Goal: Task Accomplishment & Management: Use online tool/utility

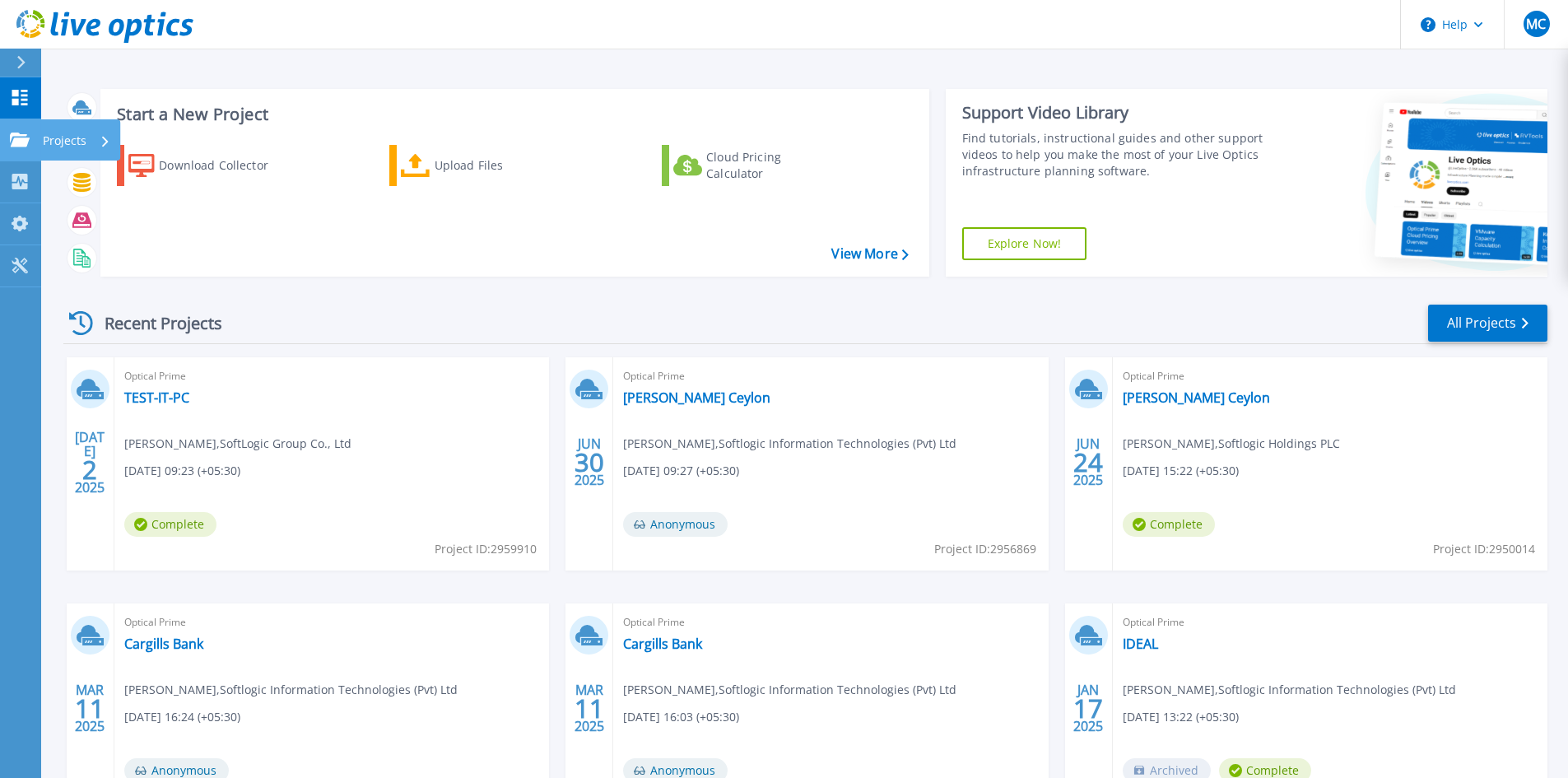
click at [56, 134] on p "Projects" at bounding box center [64, 141] width 43 height 42
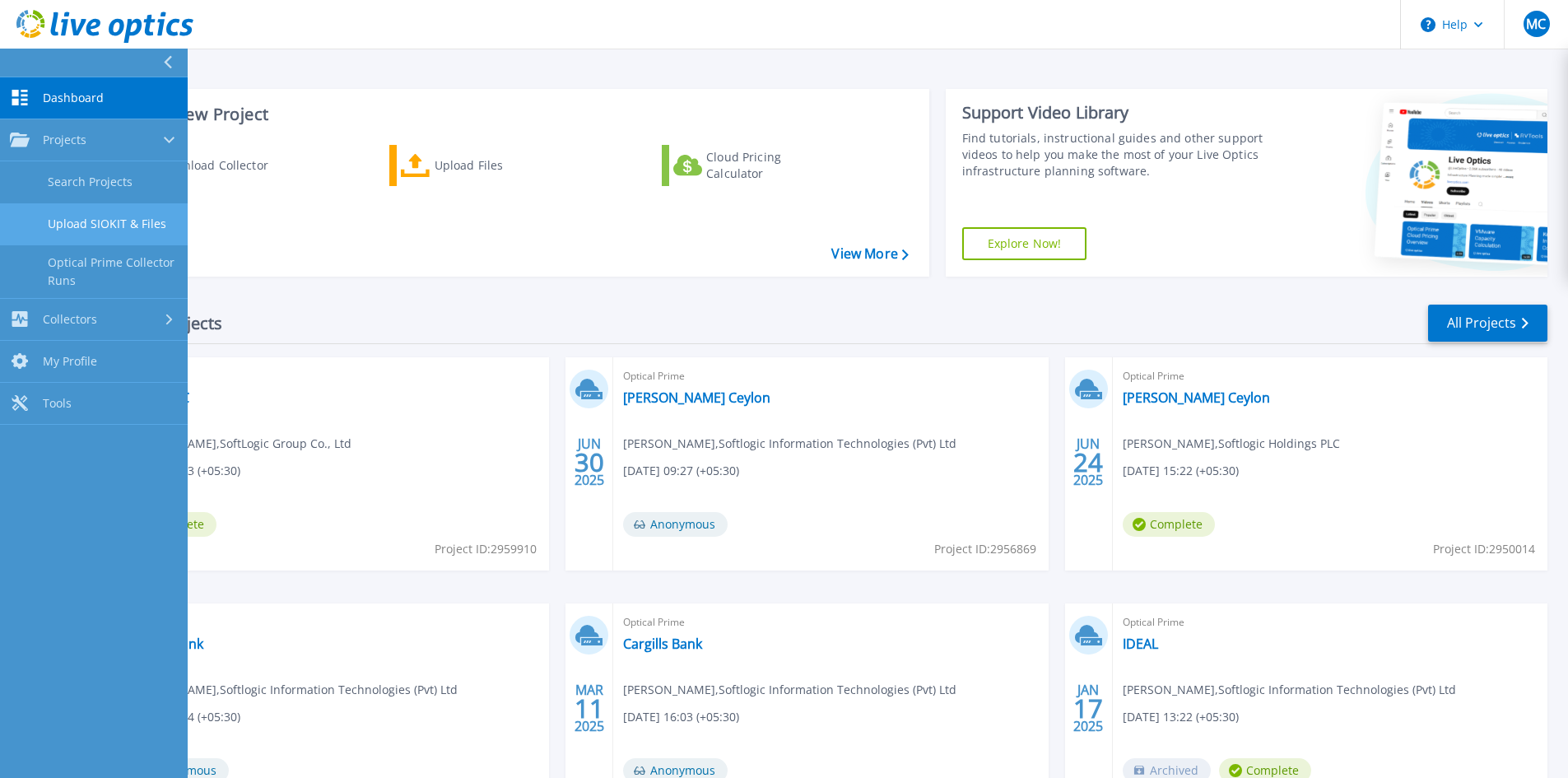
click at [103, 219] on link "Upload SIOKIT & Files" at bounding box center [93, 224] width 188 height 42
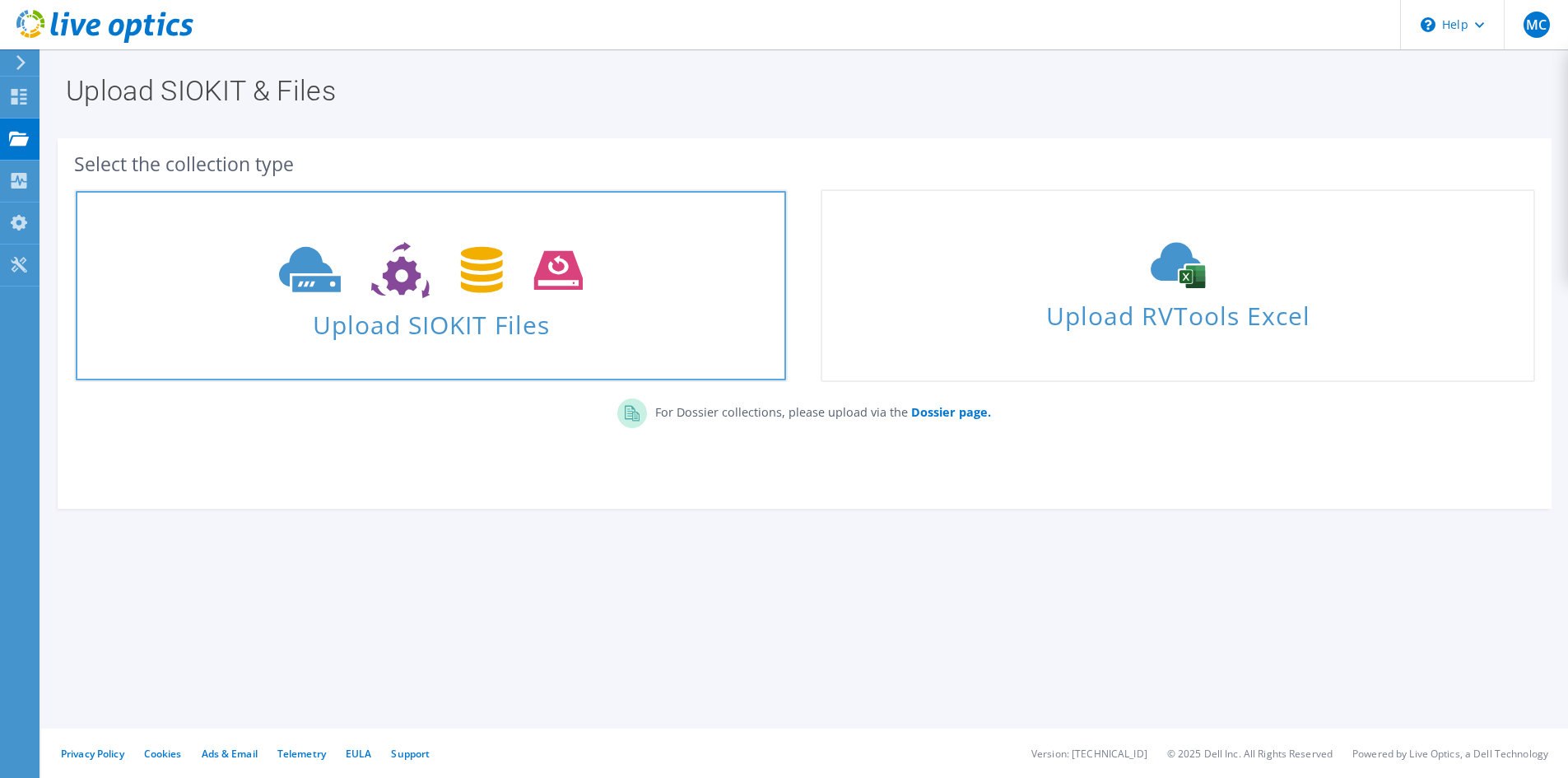
click at [440, 331] on span "Upload SIOKIT Files" at bounding box center [430, 320] width 711 height 36
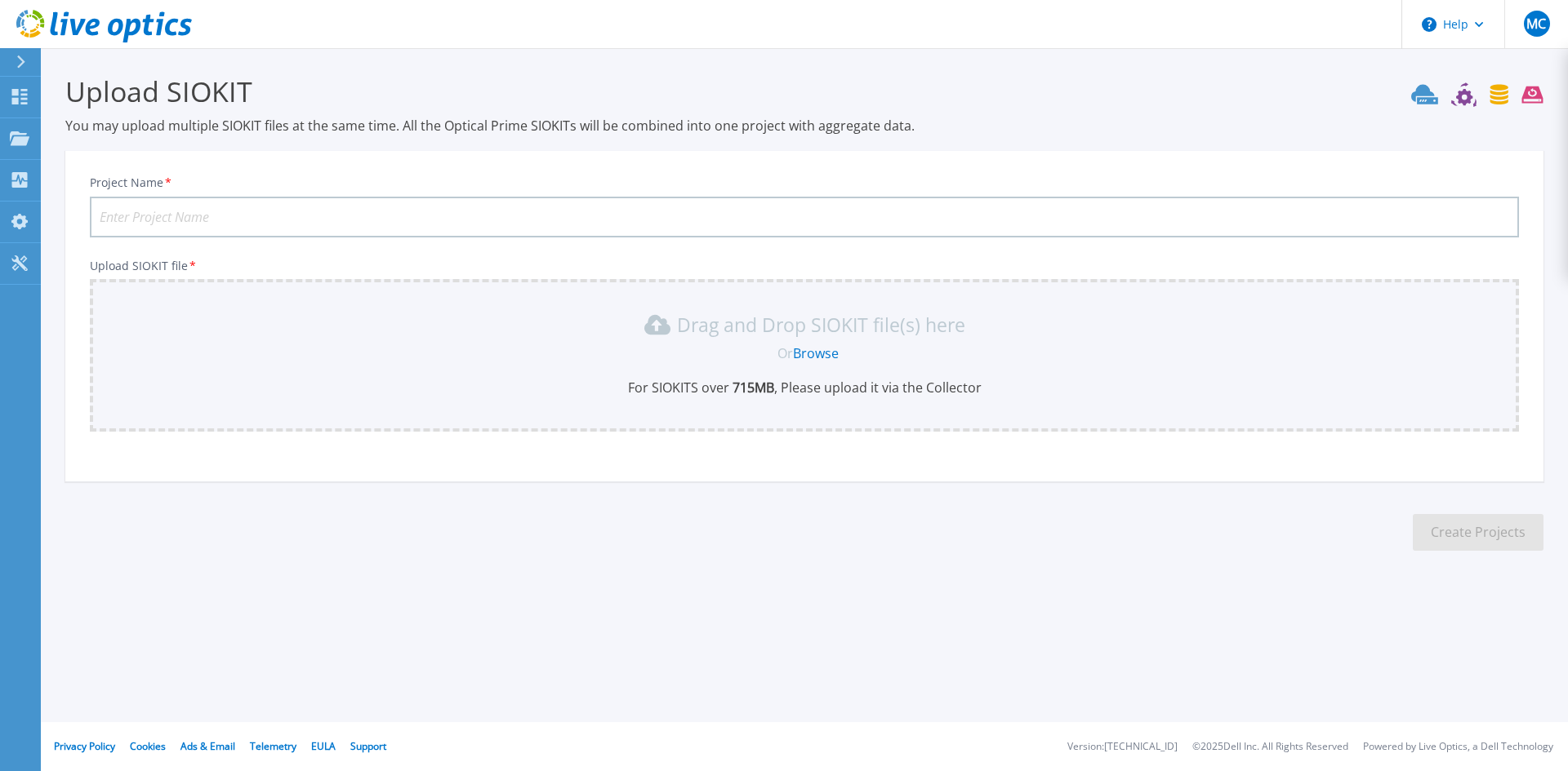
click at [810, 350] on link "Browse" at bounding box center [816, 353] width 45 height 18
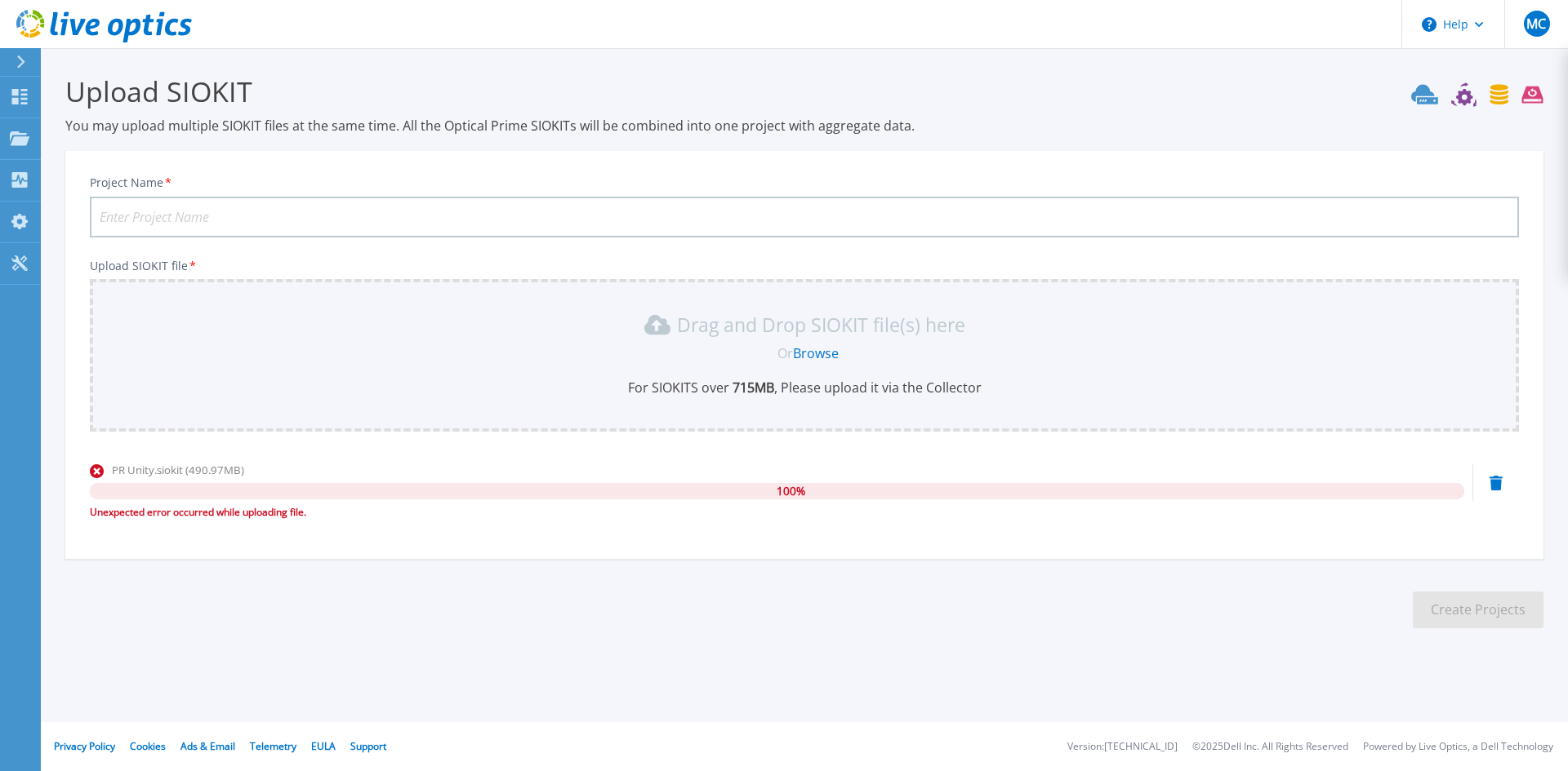
click at [822, 354] on link "Browse" at bounding box center [816, 353] width 45 height 18
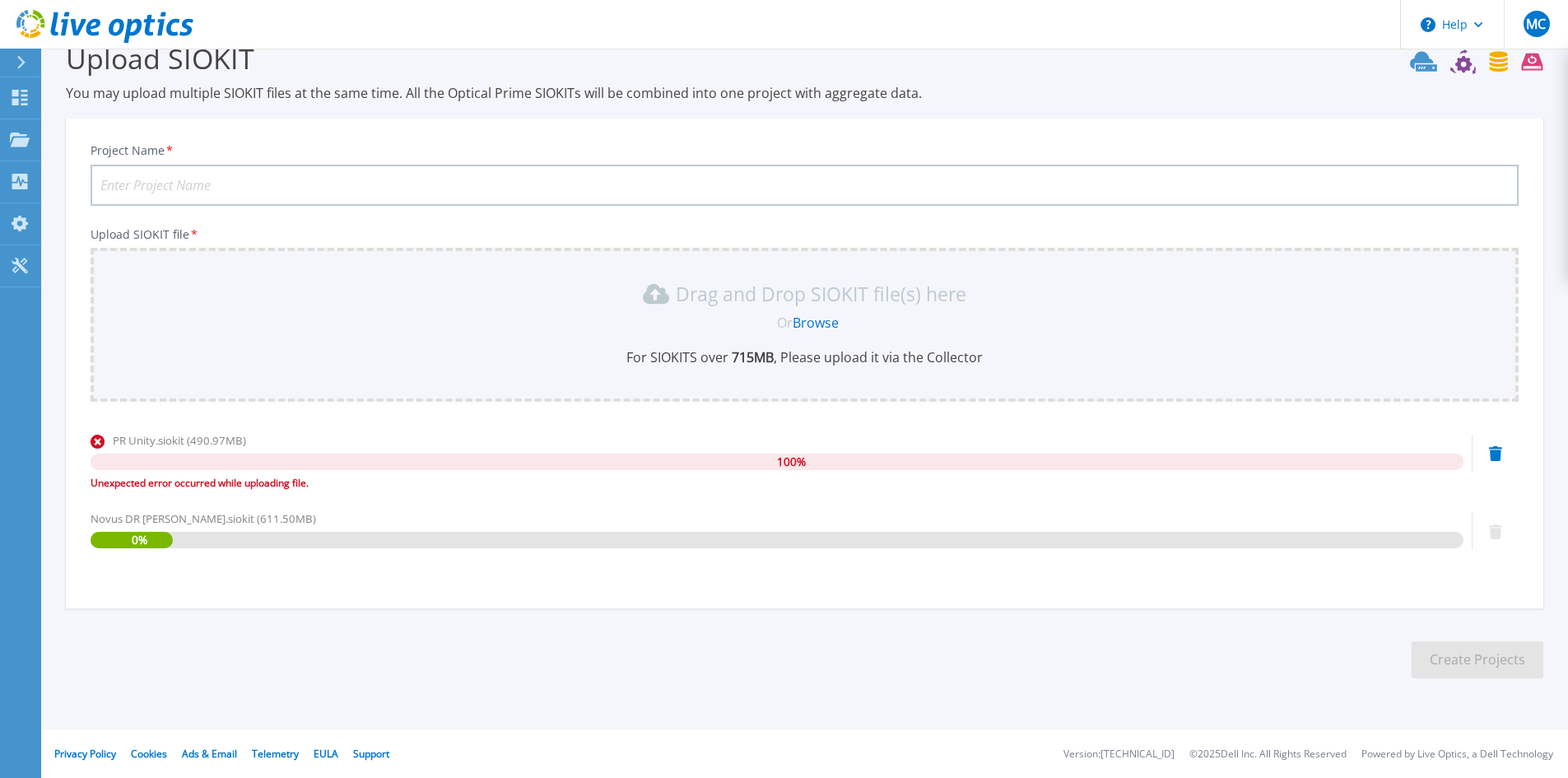
scroll to position [35, 0]
click at [778, 623] on section "Upload SIOKIT You may upload multiple SIOKIT files at the same time. All the Op…" at bounding box center [804, 364] width 1527 height 701
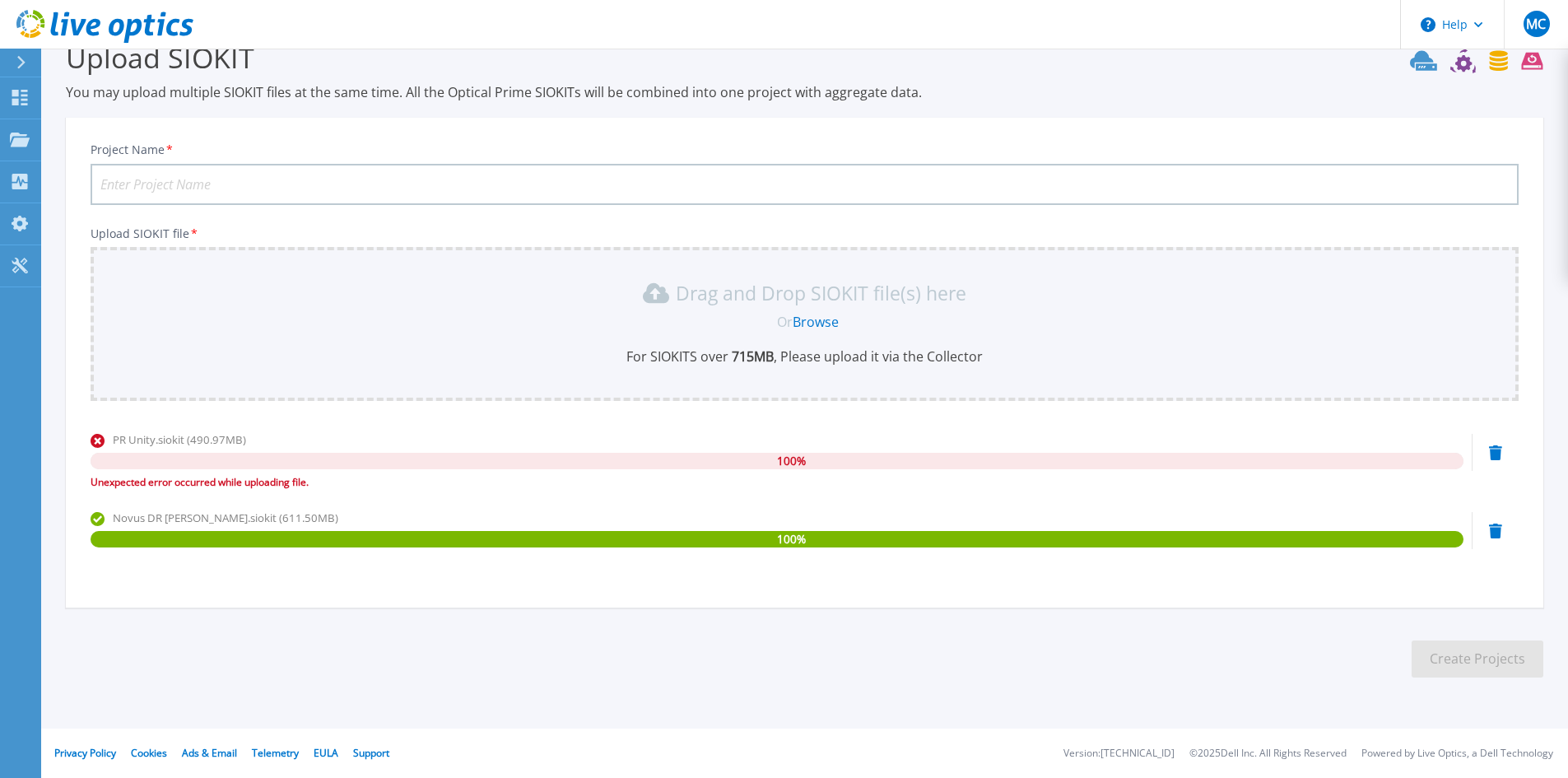
click at [1493, 450] on icon at bounding box center [1496, 453] width 14 height 14
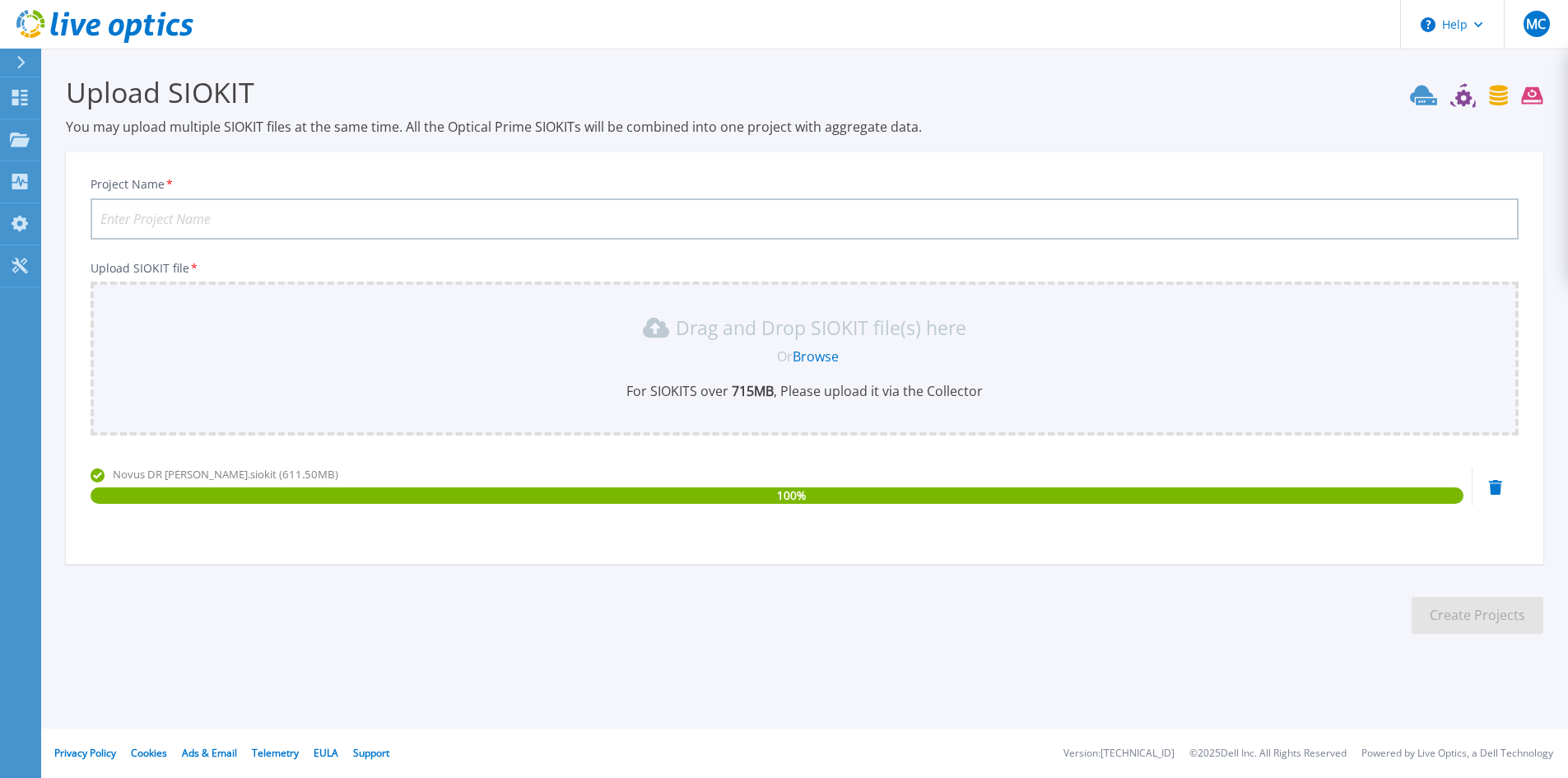
scroll to position [0, 0]
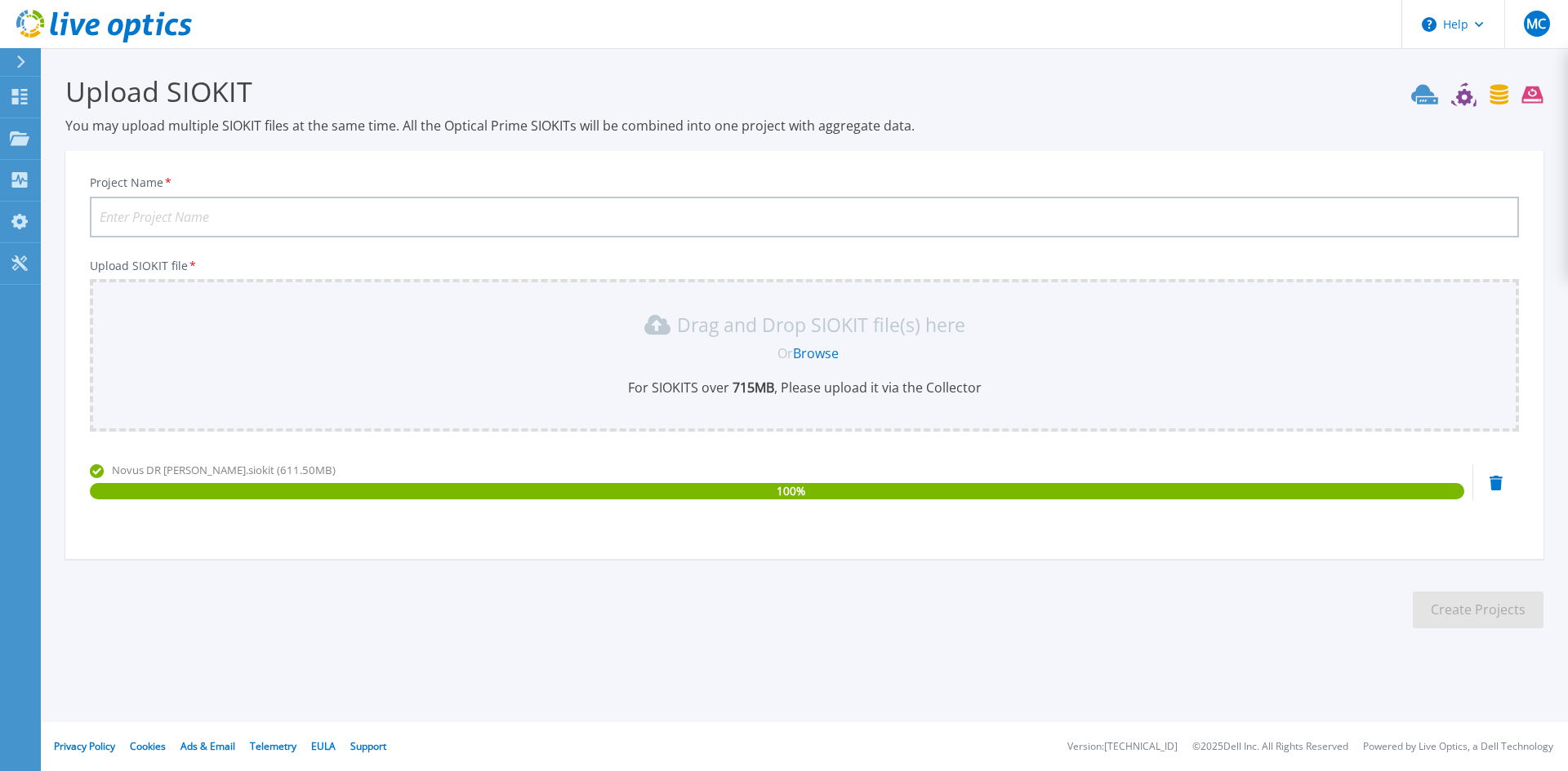
click at [349, 199] on input "Project Name *" at bounding box center [804, 217] width 1429 height 40
drag, startPoint x: 115, startPoint y: 472, endPoint x: 161, endPoint y: 471, distance: 46.0
click at [161, 471] on span "Novus DR Unity.siokit (611.50MB)" at bounding box center [224, 470] width 224 height 14
click at [178, 475] on span "Novus DR Unity.siokit (611.50MB)" at bounding box center [224, 470] width 224 height 14
drag, startPoint x: 189, startPoint y: 473, endPoint x: 113, endPoint y: 473, distance: 76.0
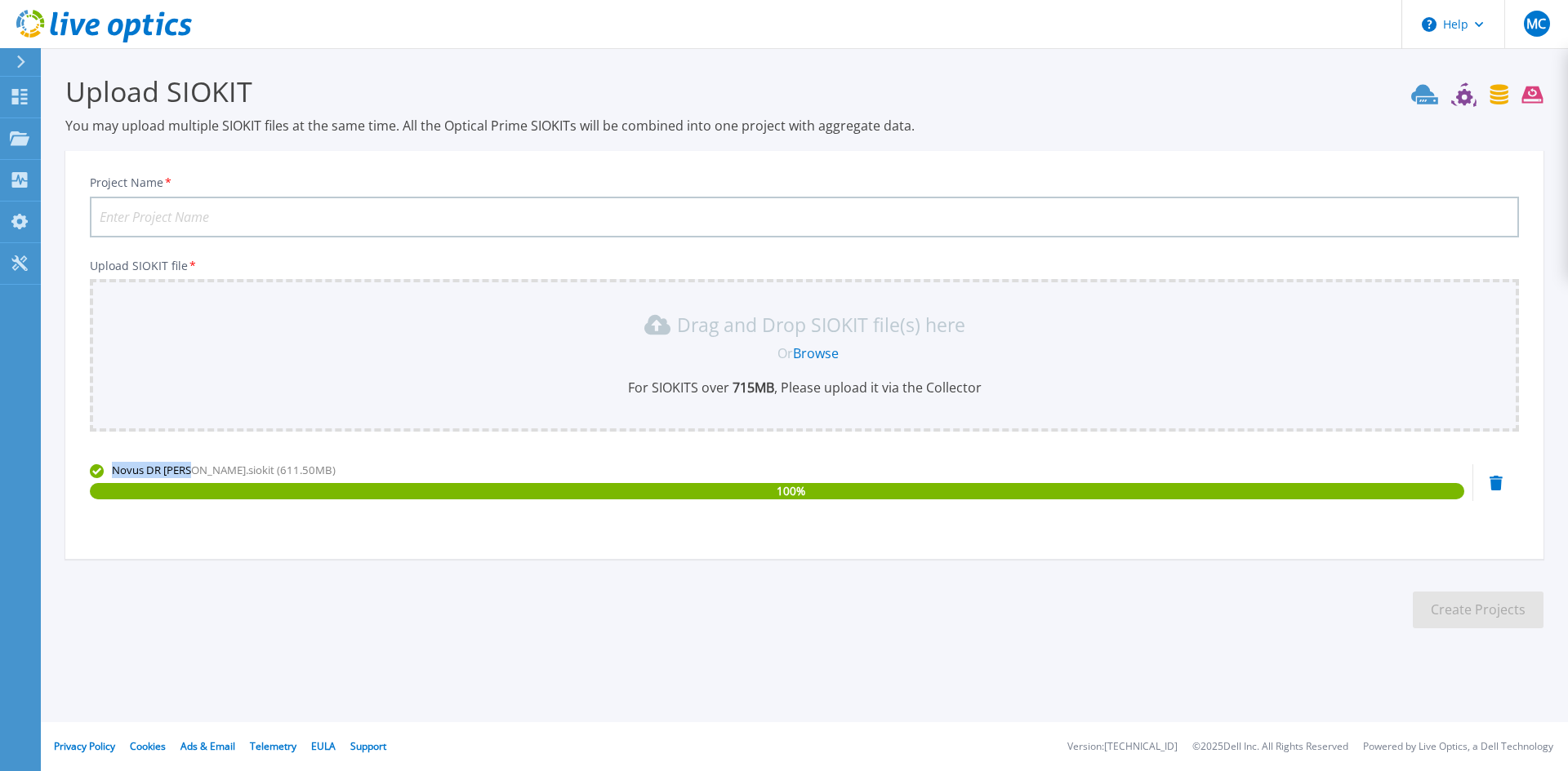
click at [113, 473] on span "Novus DR Unity.siokit (611.50MB)" at bounding box center [224, 470] width 224 height 14
copy span "Novus DR Unity"
click at [325, 222] on input "Project Name *" at bounding box center [804, 217] width 1429 height 40
paste input "Novus DR Unity"
drag, startPoint x: 232, startPoint y: 211, endPoint x: 0, endPoint y: 208, distance: 232.0
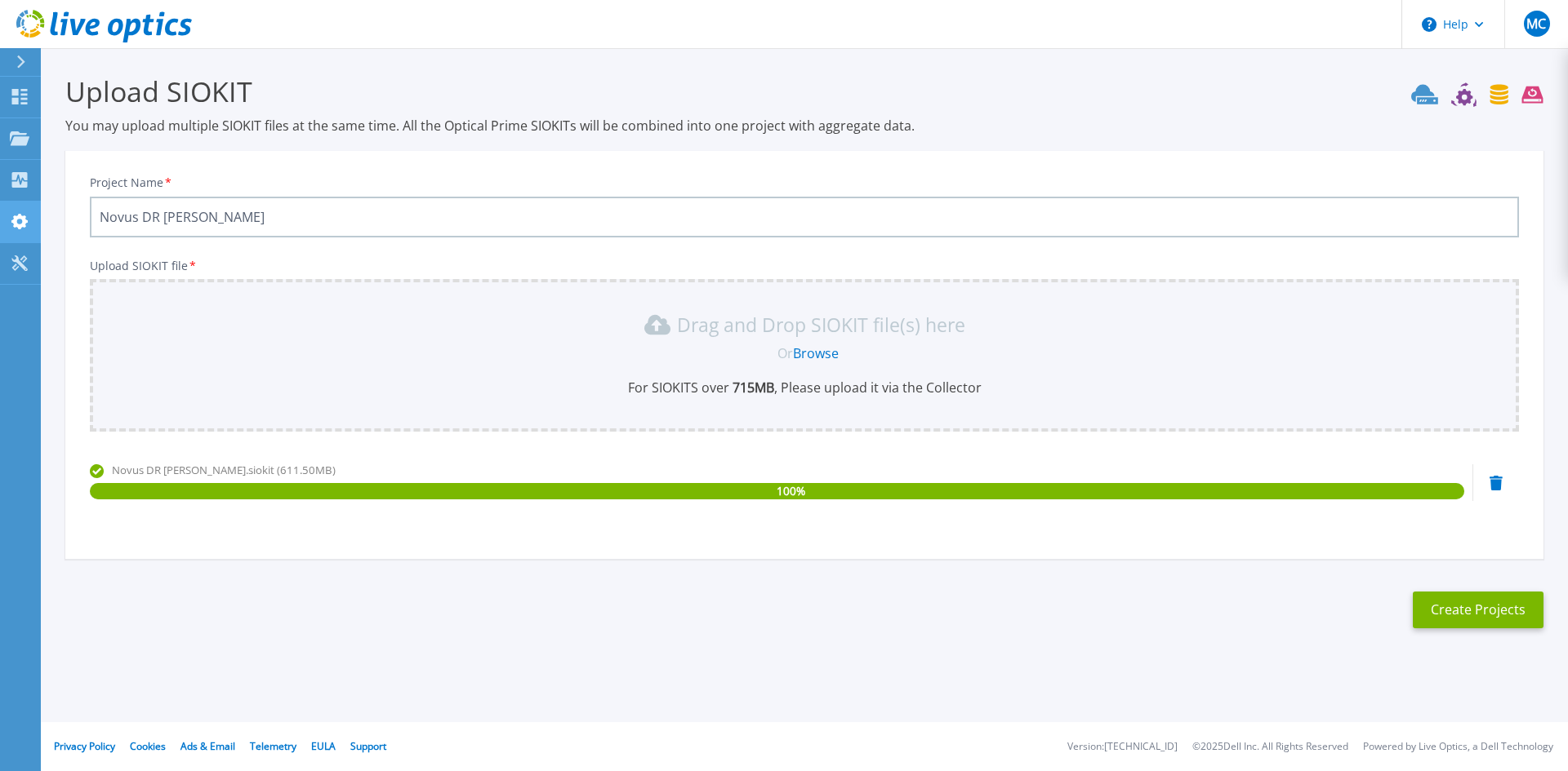
click at [0, 208] on div "Help MC End User Mahesh Chathuranga chathuranga.mahesh@softlogic.lk Softlogic I…" at bounding box center [784, 386] width 1568 height 771
click at [237, 216] on input "Novus DR Unity" at bounding box center [804, 217] width 1429 height 40
click at [179, 216] on input "Novus DR Unity" at bounding box center [804, 217] width 1429 height 40
click at [140, 218] on input "Novus DR" at bounding box center [804, 217] width 1429 height 40
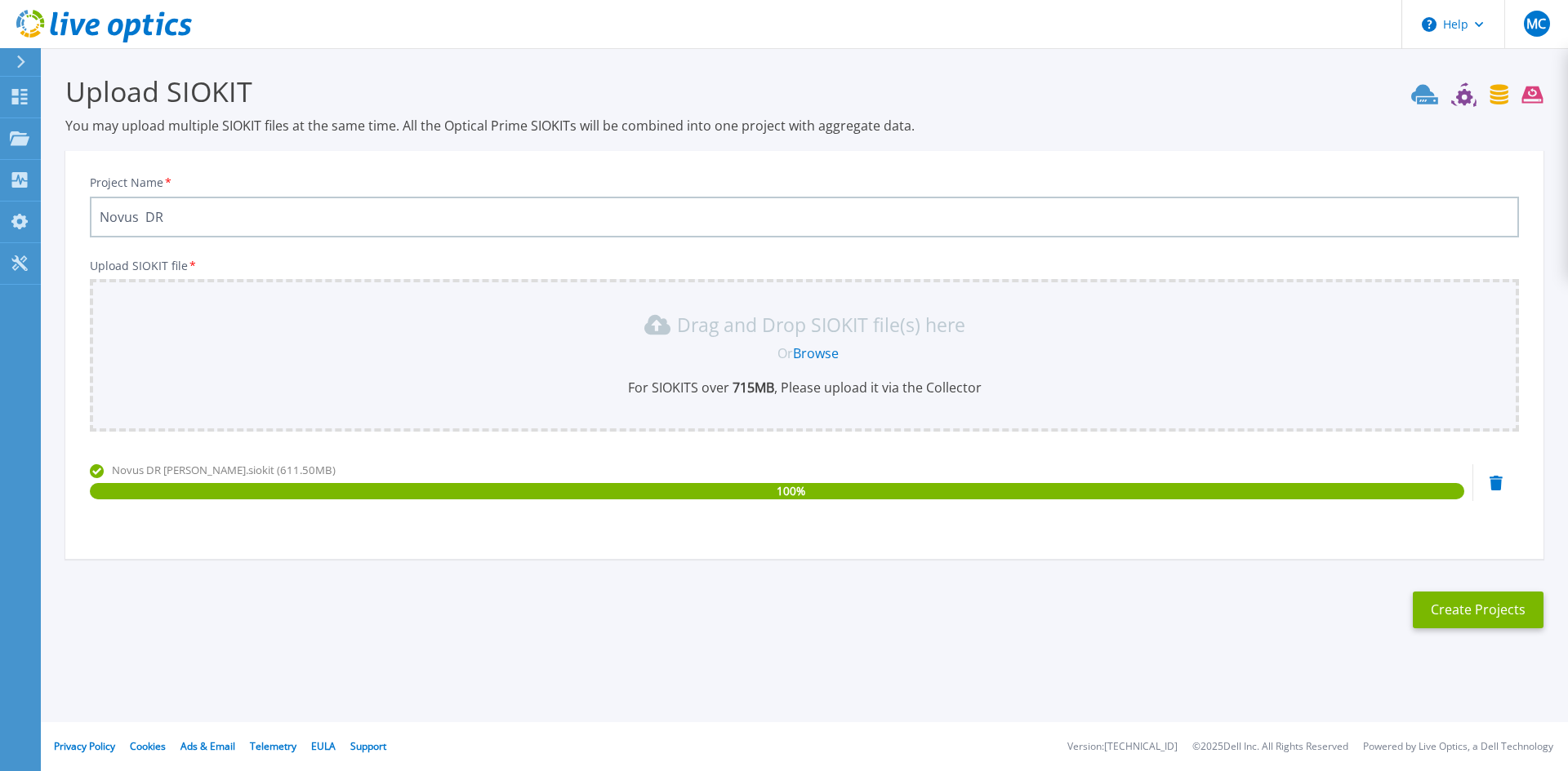
paste input "Unity"
drag, startPoint x: 211, startPoint y: 216, endPoint x: 0, endPoint y: 218, distance: 211.0
click at [0, 218] on div "Help MC End User Mahesh Chathuranga chathuranga.mahesh@softlogic.lk Softlogic I…" at bounding box center [784, 386] width 1568 height 771
type input "Novus Unity DR"
click at [1459, 607] on button "Create Projects" at bounding box center [1478, 610] width 131 height 37
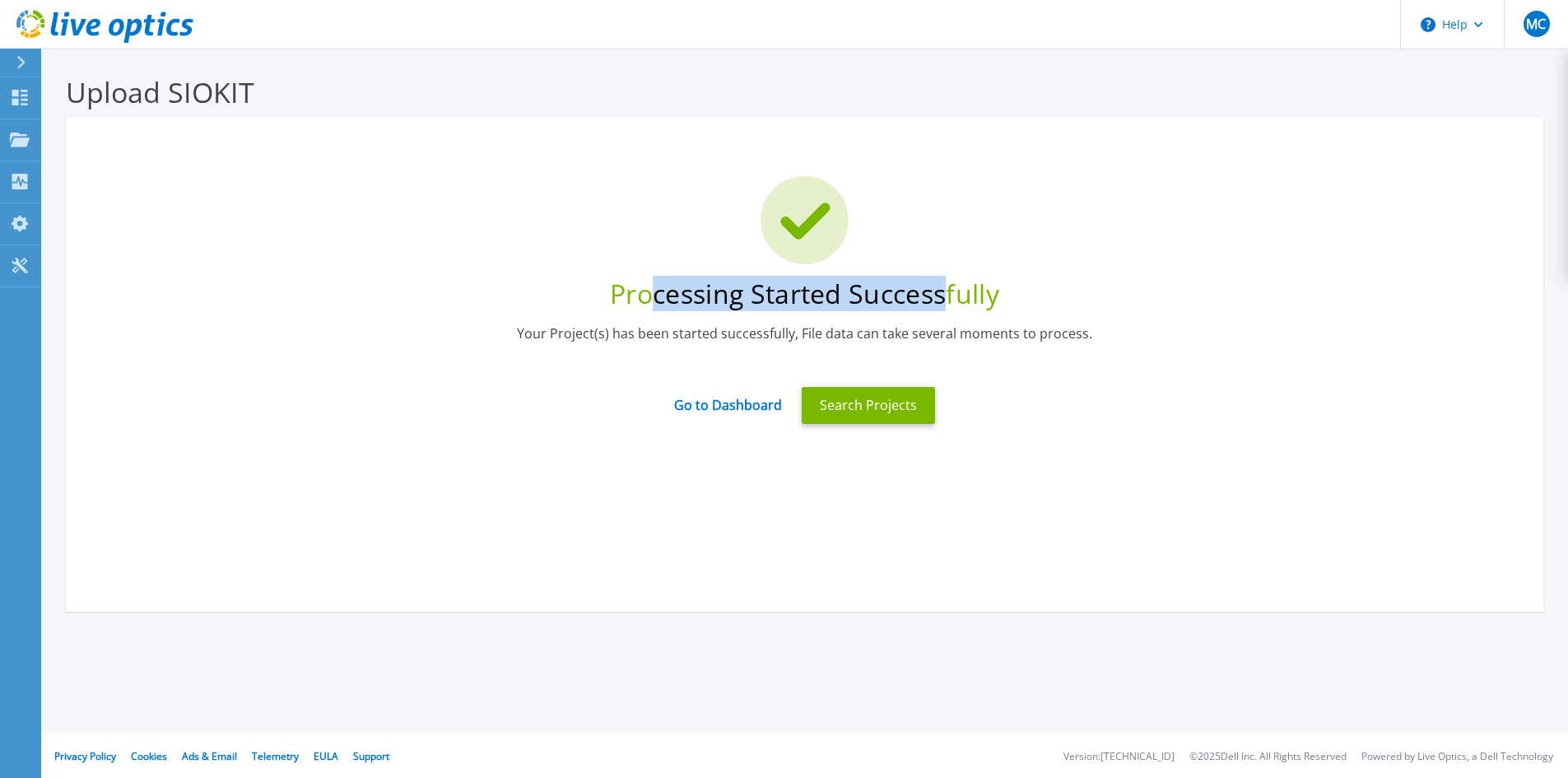
drag, startPoint x: 649, startPoint y: 288, endPoint x: 948, endPoint y: 303, distance: 299.4
click at [948, 303] on div "Processing Started Successfully" at bounding box center [805, 295] width 1429 height 36
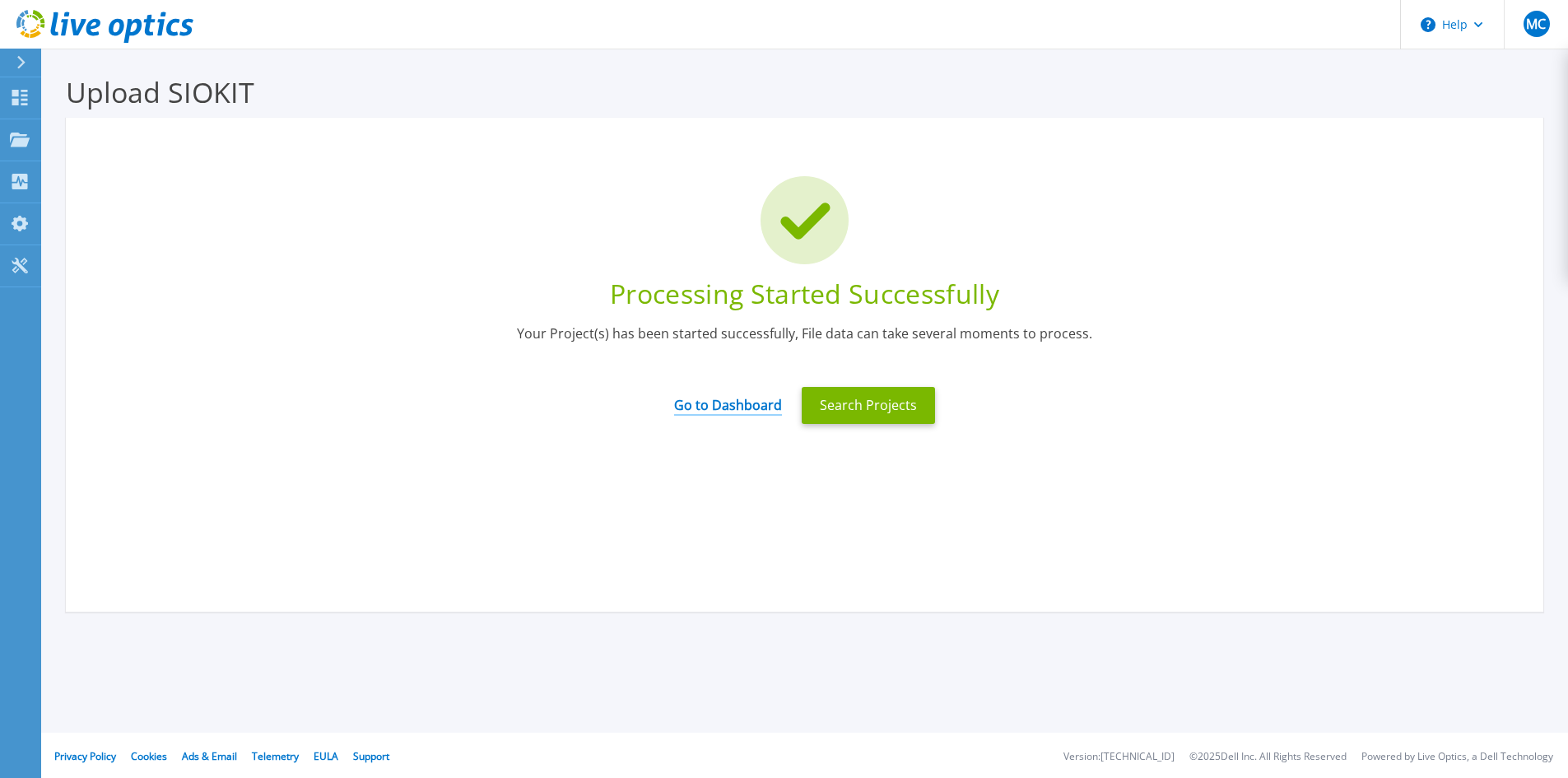
click at [730, 403] on link "Go to Dashboard" at bounding box center [728, 400] width 108 height 32
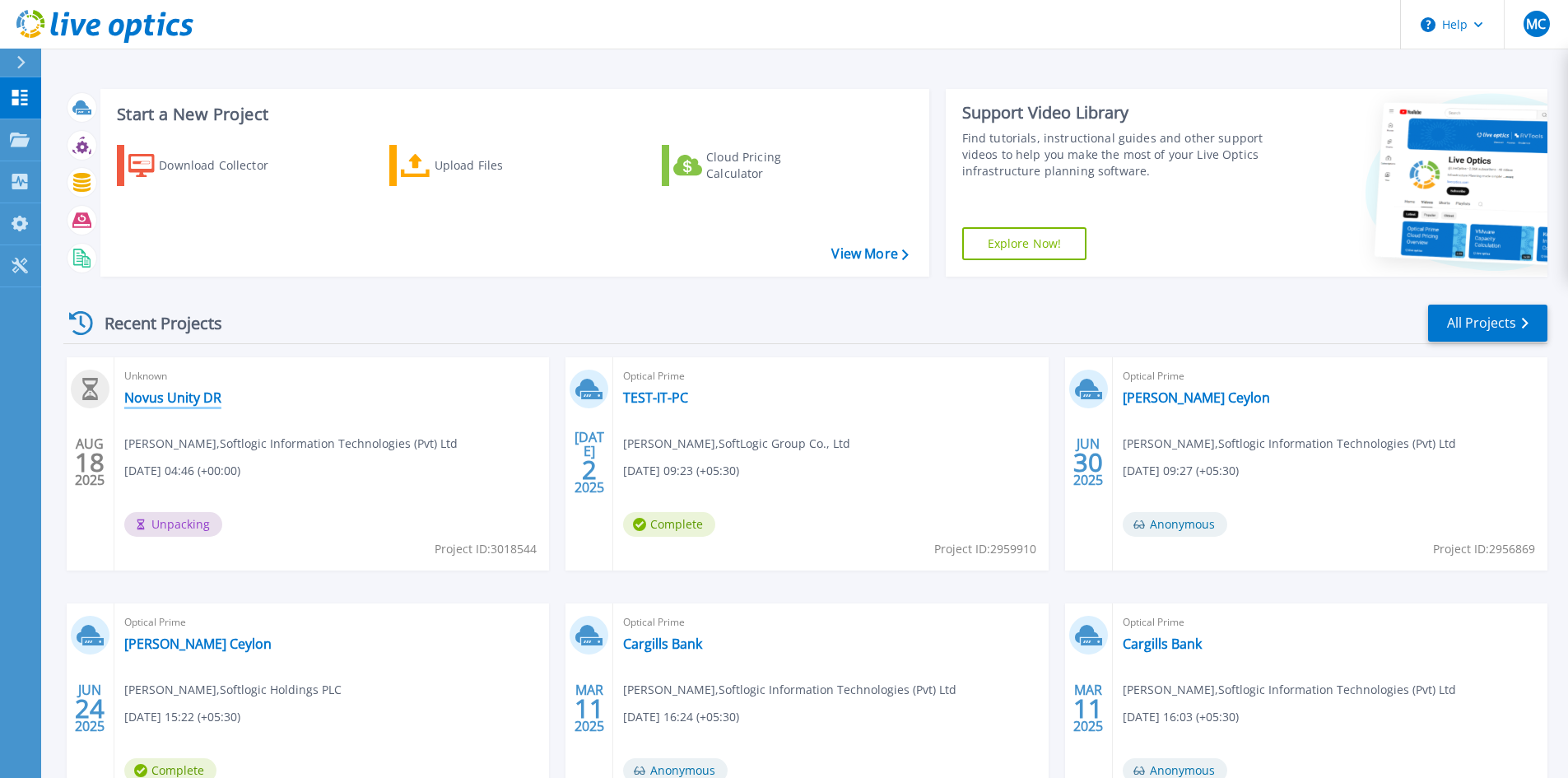
click at [188, 397] on link "Novus Unity DR" at bounding box center [172, 397] width 97 height 16
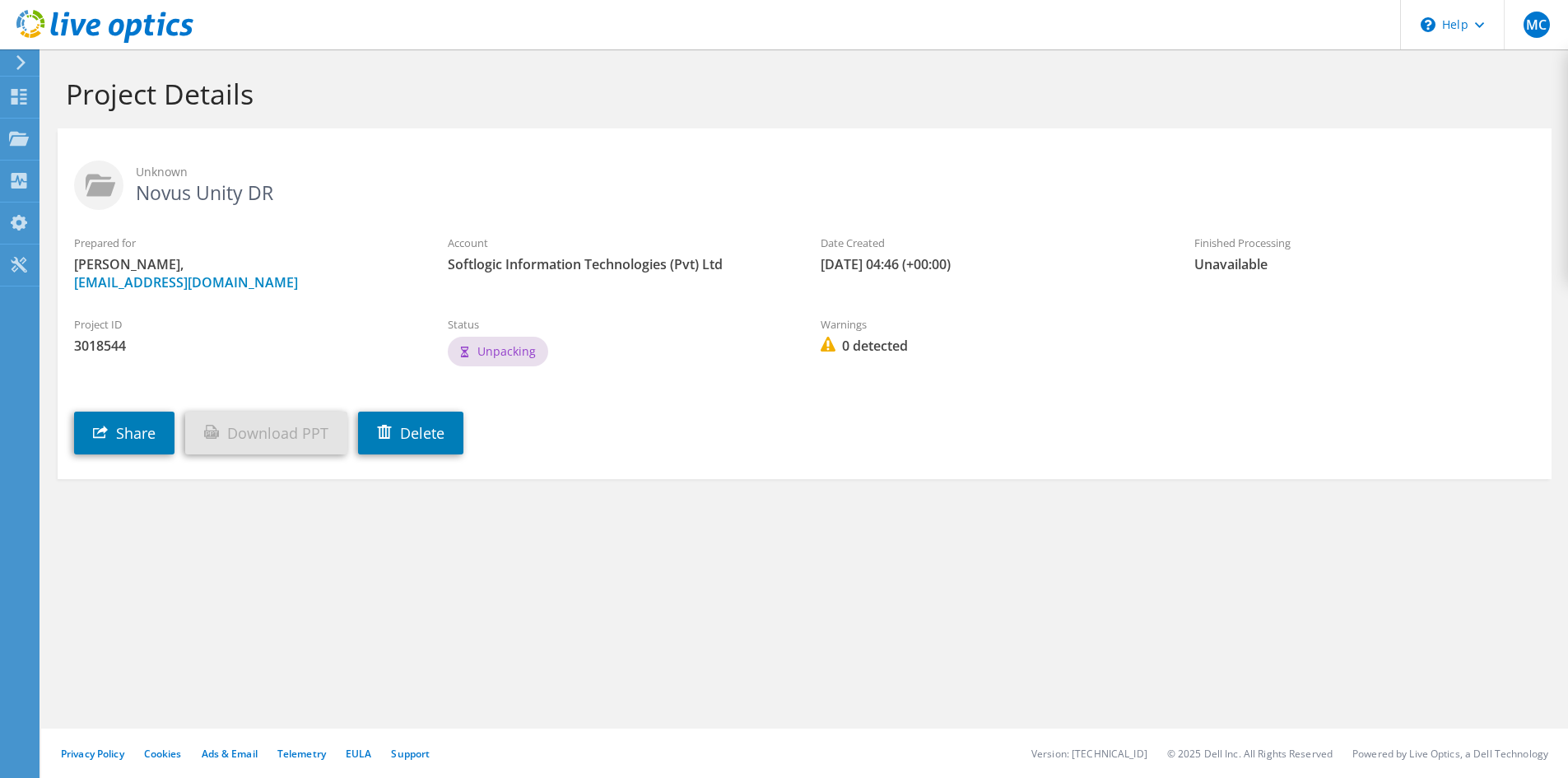
click at [653, 590] on div "Project Details Unknown Novus Unity DR Prepared for Mahesh Chathuranga, chathur…" at bounding box center [804, 414] width 1527 height 729
click at [174, 190] on h2 "Unknown Novus Unity DR" at bounding box center [804, 181] width 1461 height 41
click at [82, 141] on div "Projects" at bounding box center [78, 139] width 79 height 41
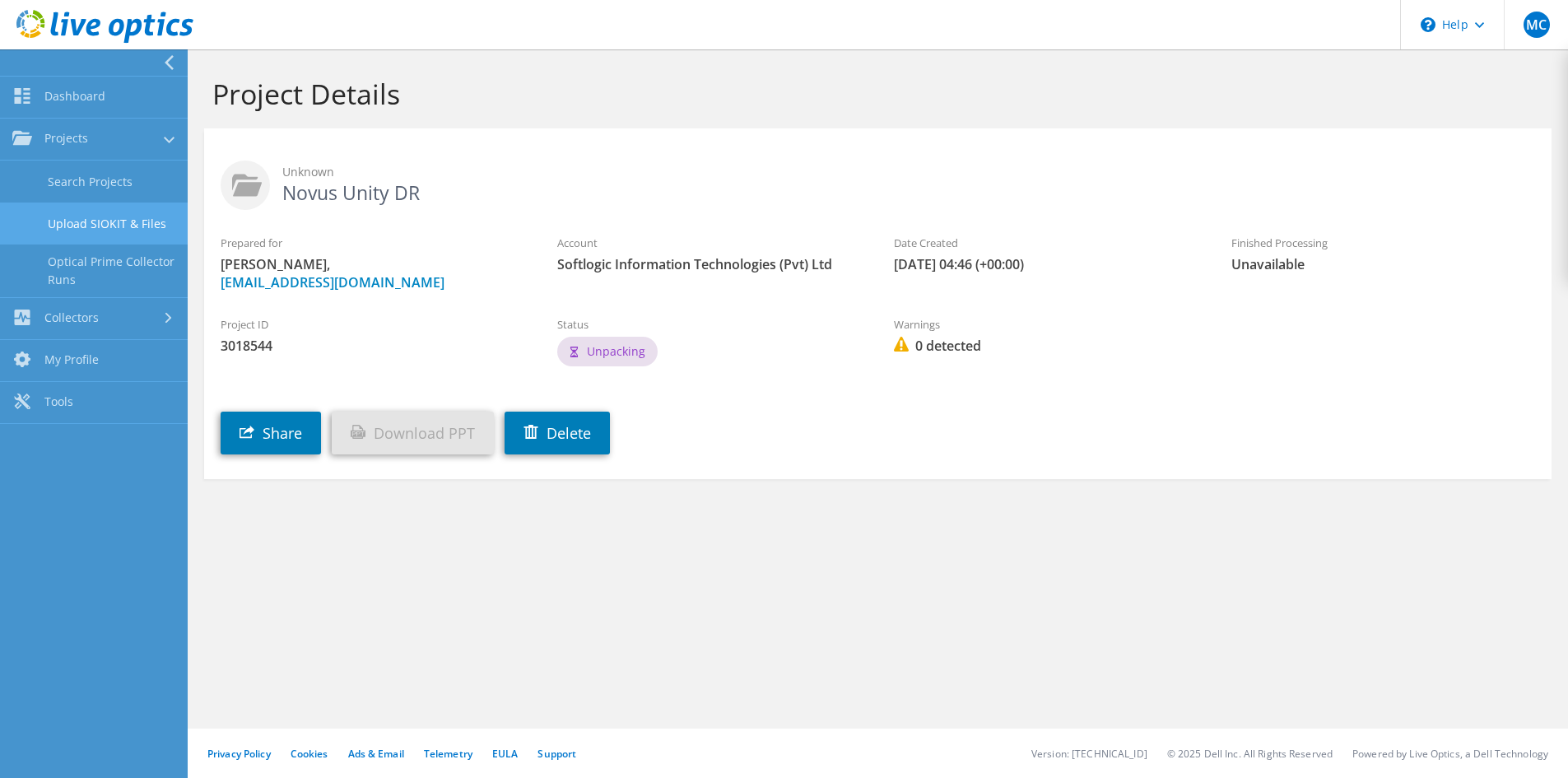
click at [113, 227] on link "Upload SIOKIT & Files" at bounding box center [93, 223] width 188 height 42
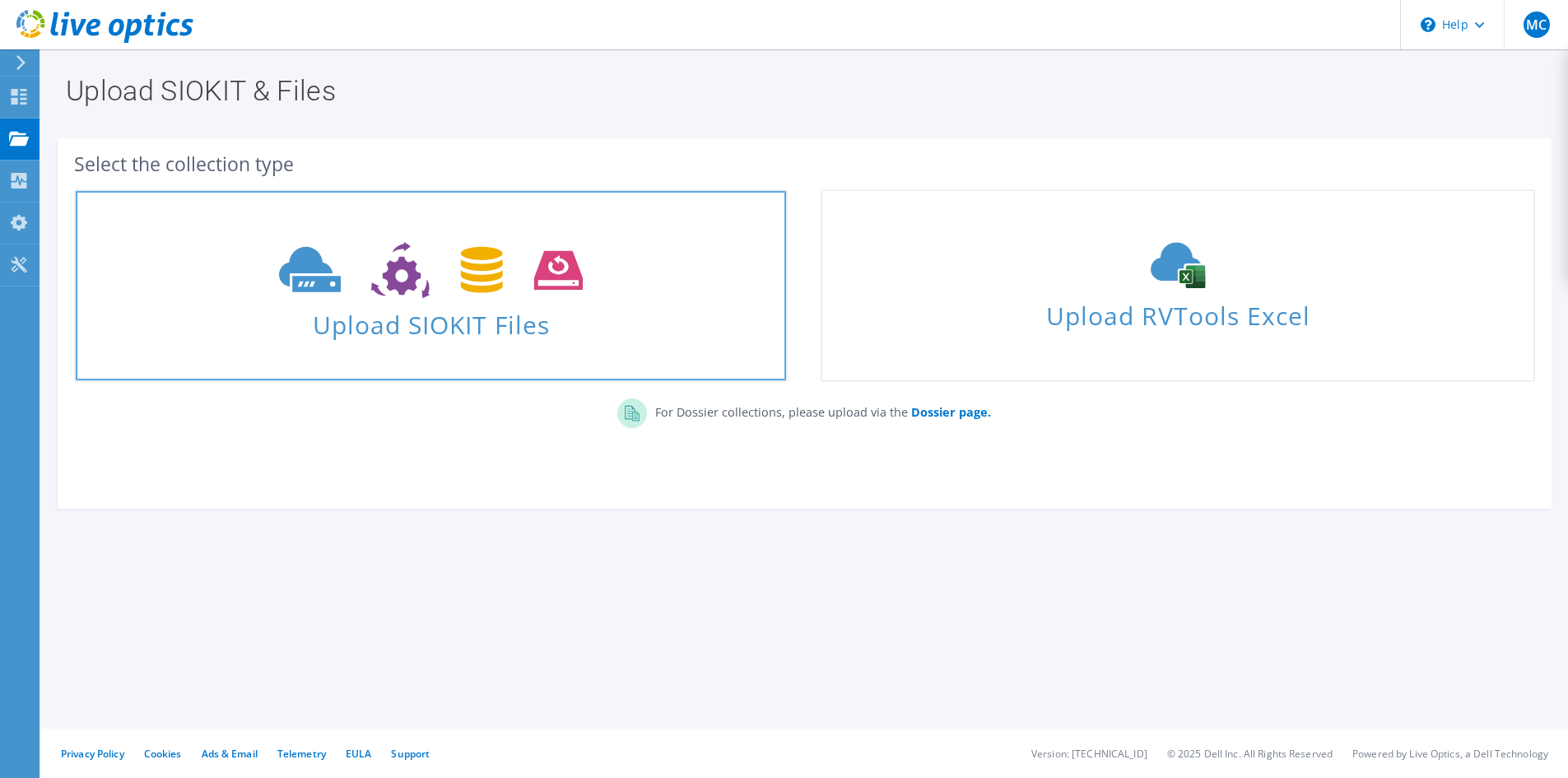
click at [476, 338] on span "Upload SIOKIT Files" at bounding box center [430, 320] width 711 height 36
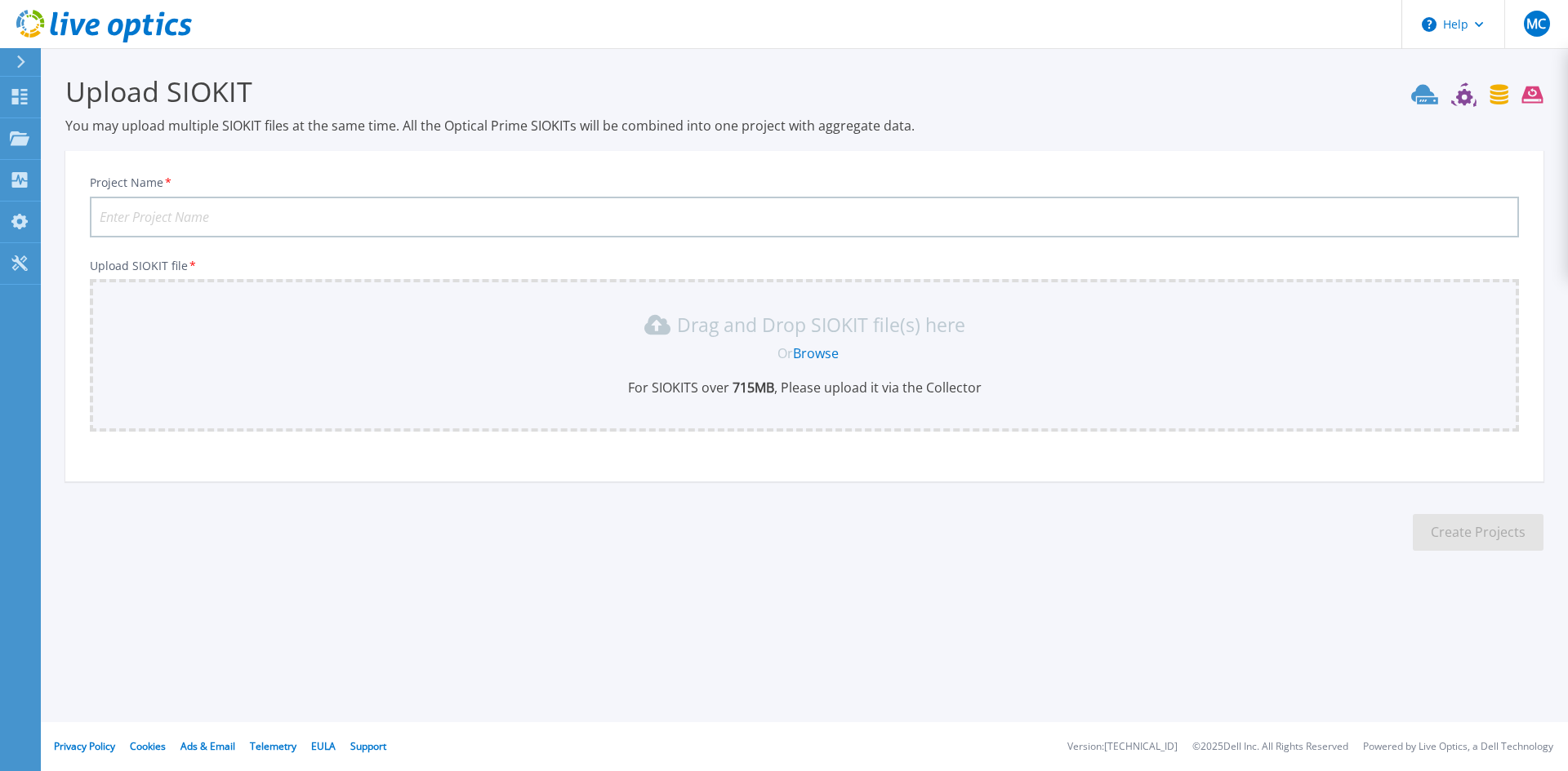
click at [299, 380] on p "For SIOKITS over 715 MB , Please upload it via the Collector" at bounding box center [804, 387] width 1410 height 18
click at [815, 359] on link "Browse" at bounding box center [816, 353] width 45 height 18
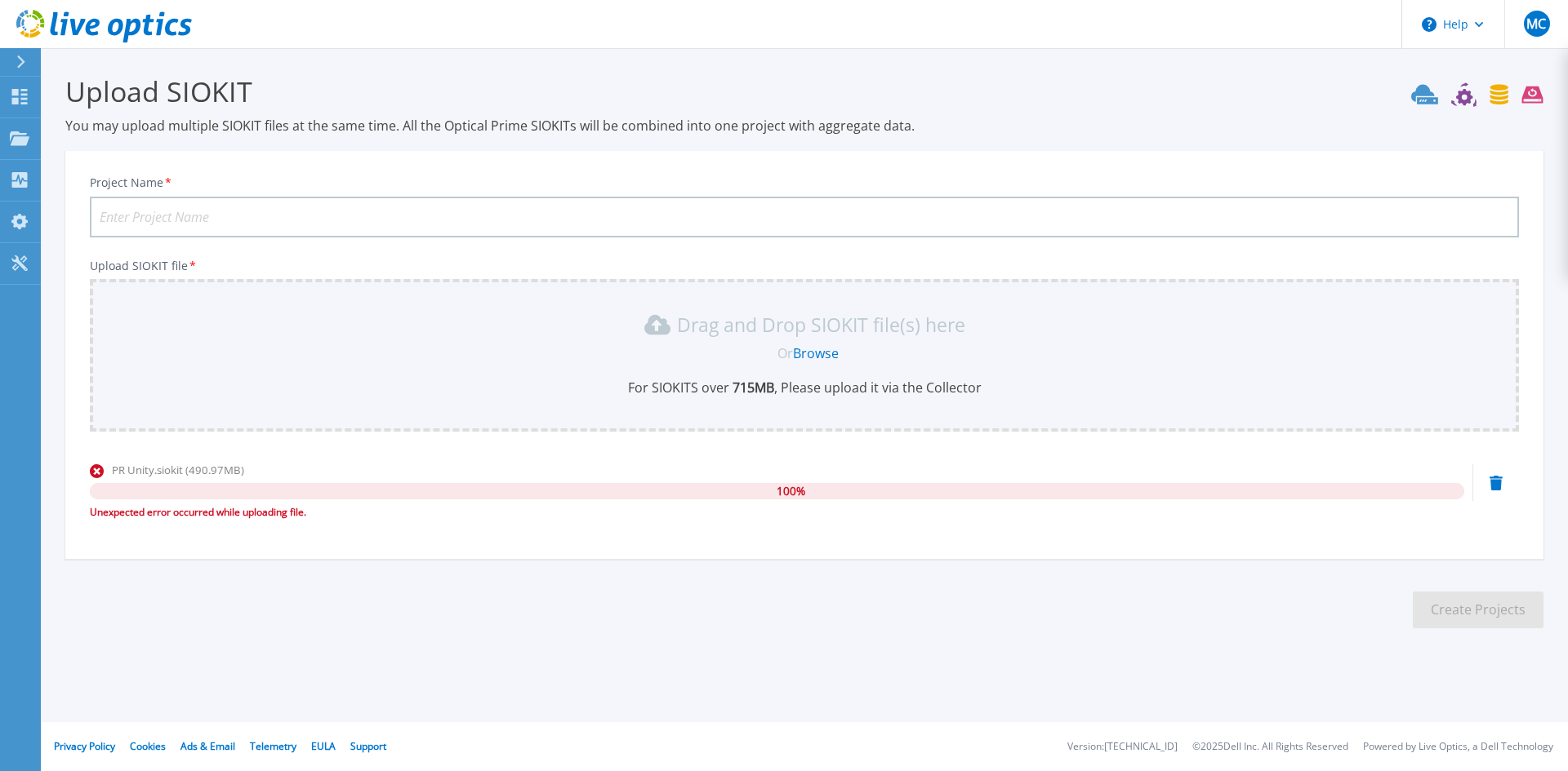
click at [813, 345] on link "Browse" at bounding box center [816, 353] width 45 height 18
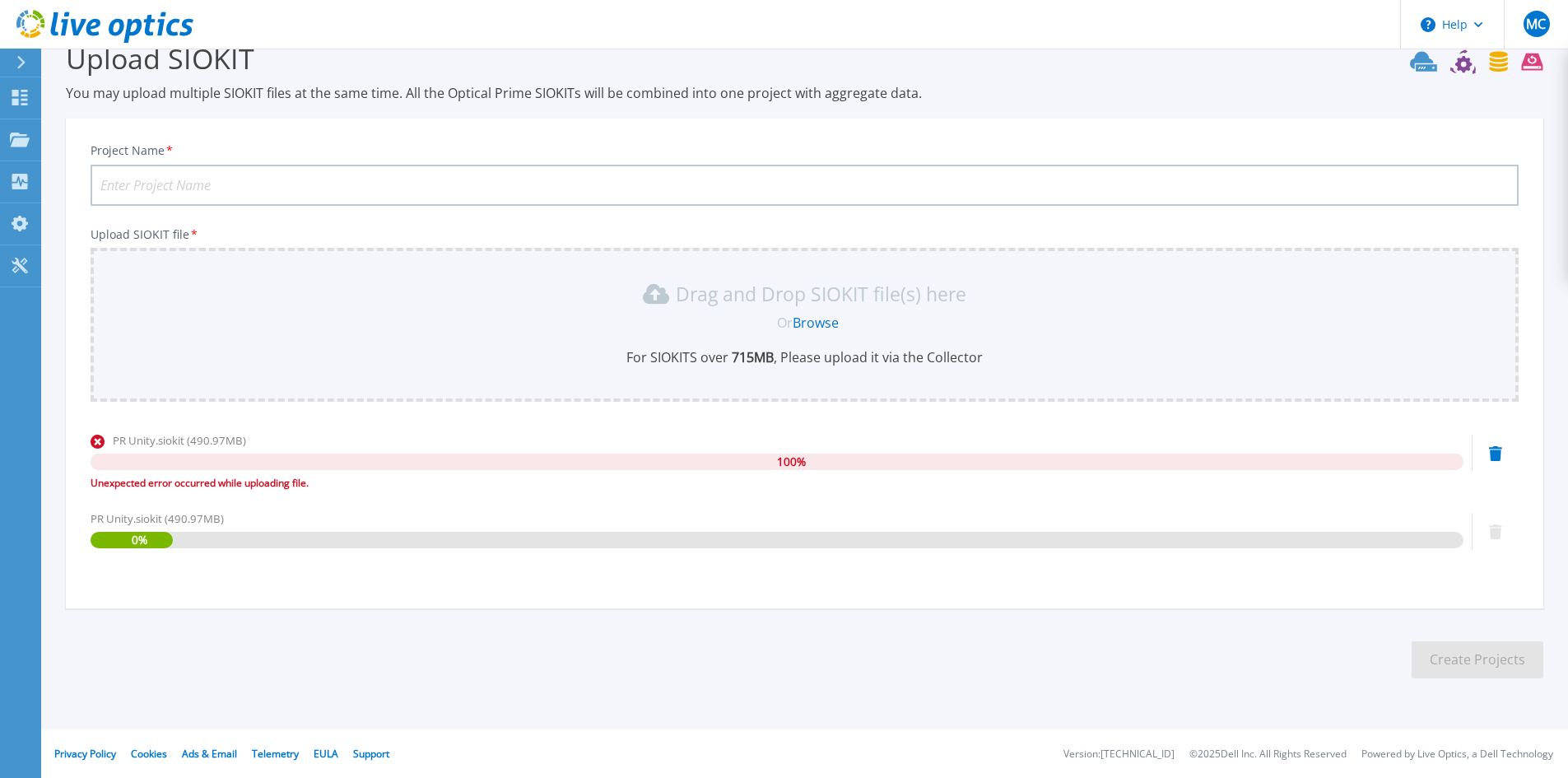
scroll to position [35, 0]
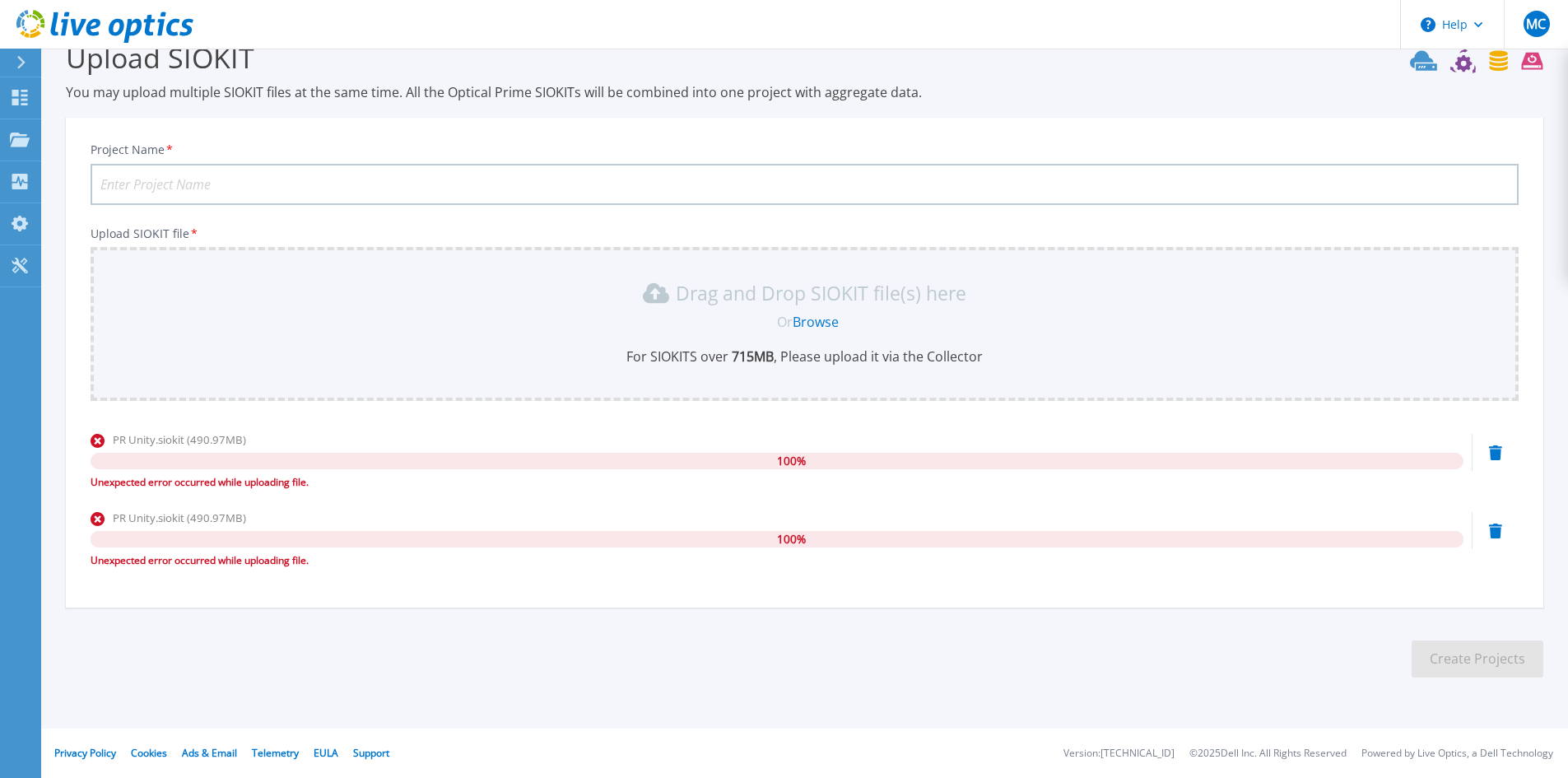
click at [827, 330] on link "Browse" at bounding box center [816, 322] width 46 height 18
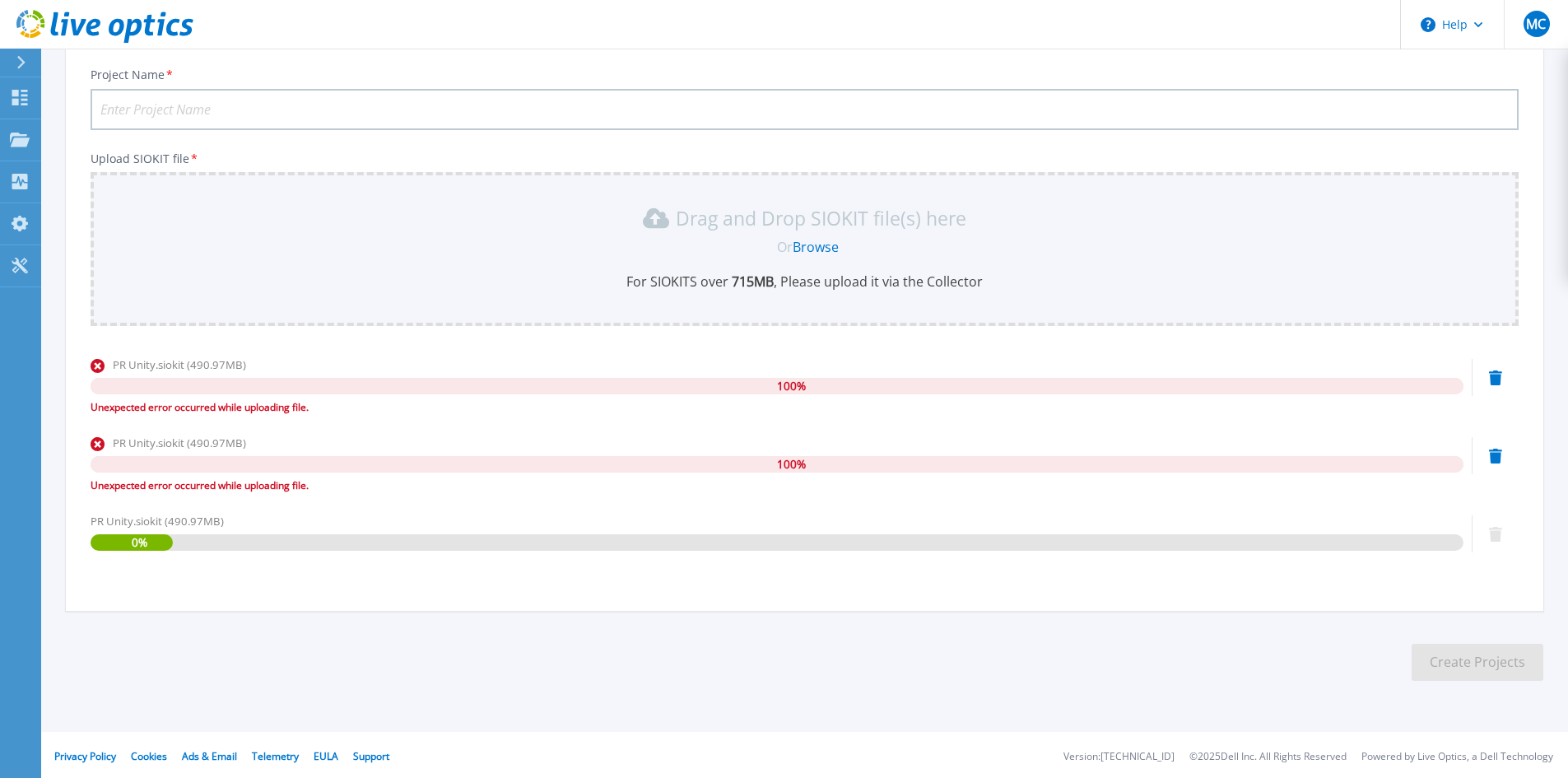
scroll to position [113, 0]
drag, startPoint x: 116, startPoint y: 515, endPoint x: 234, endPoint y: 516, distance: 118.0
click at [234, 516] on div "PR Unity.siokit (490.97MB)" at bounding box center [778, 517] width 1374 height 16
click at [265, 514] on div "PR Unity.siokit (490.97MB)" at bounding box center [778, 517] width 1374 height 16
drag, startPoint x: 252, startPoint y: 517, endPoint x: 132, endPoint y: 517, distance: 120.0
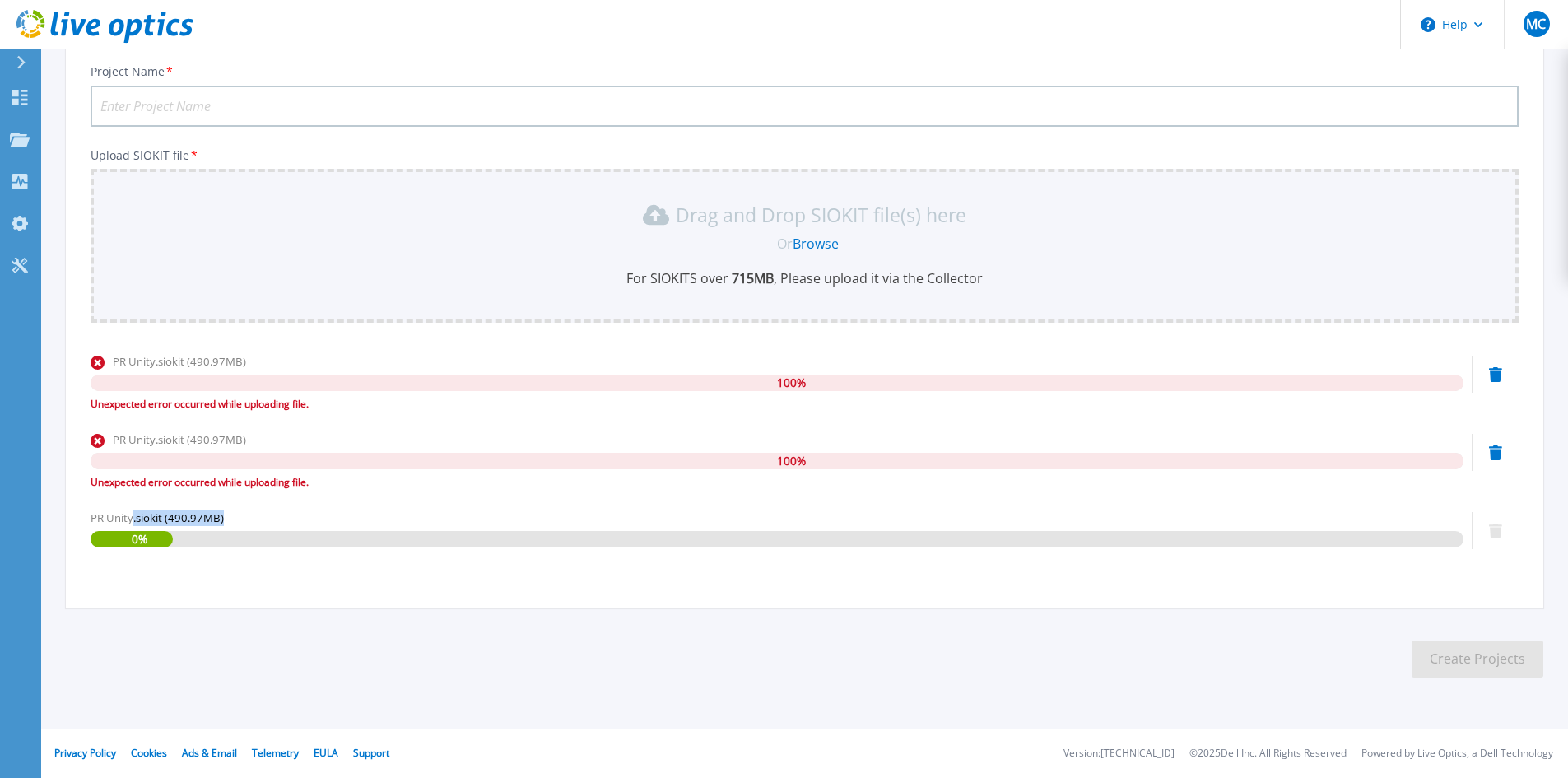
click at [132, 517] on div "PR Unity.siokit (490.97MB)" at bounding box center [778, 517] width 1374 height 16
click at [272, 505] on div "PR Unity.siokit (490.97MB) 100 % Unexpected error occurred while uploading file…" at bounding box center [805, 466] width 1429 height 227
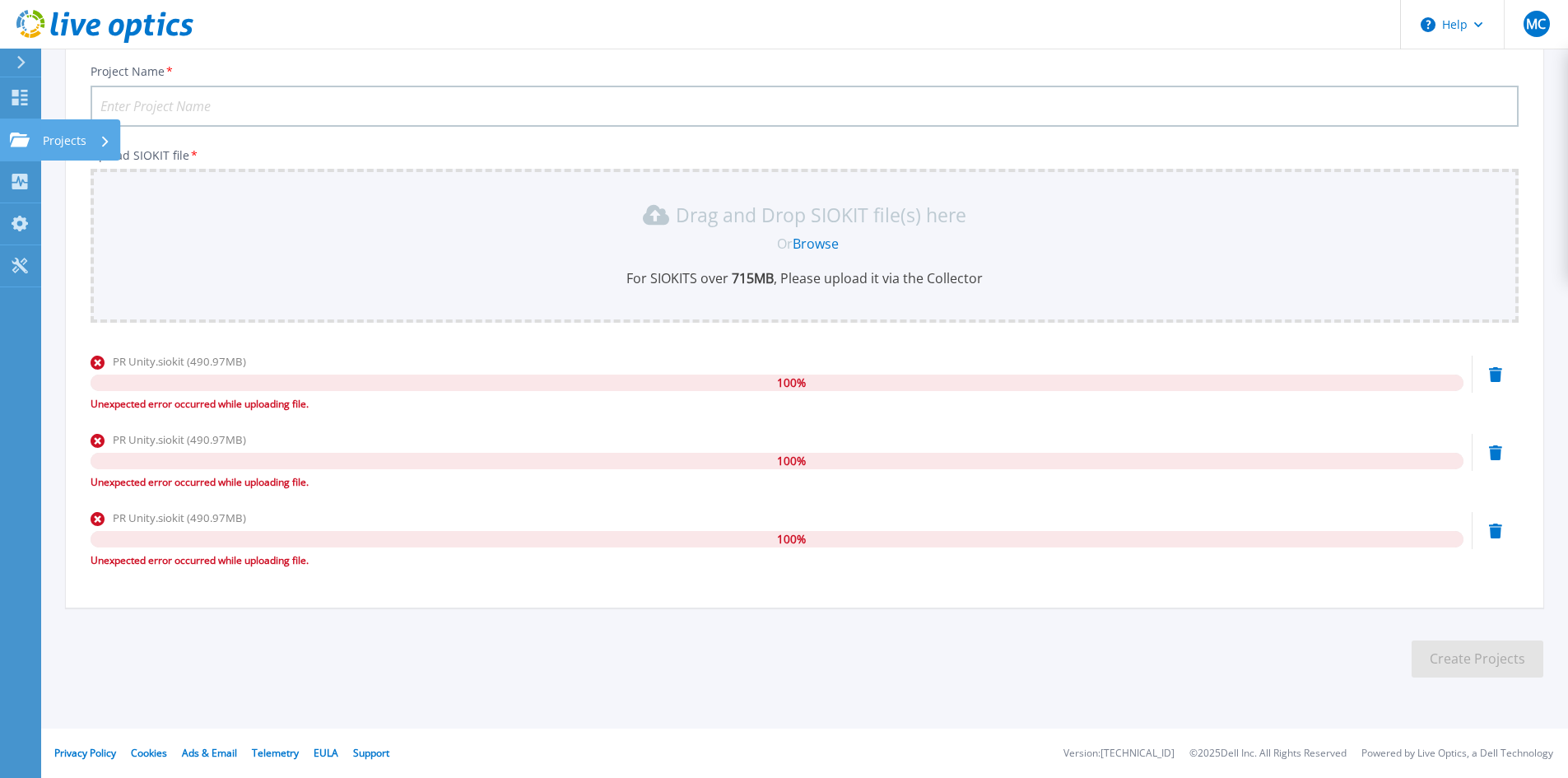
click at [19, 138] on icon at bounding box center [20, 139] width 20 height 14
click at [475, 82] on div "Project Name *" at bounding box center [805, 96] width 1429 height 63
click at [67, 143] on p "Projects" at bounding box center [64, 141] width 43 height 42
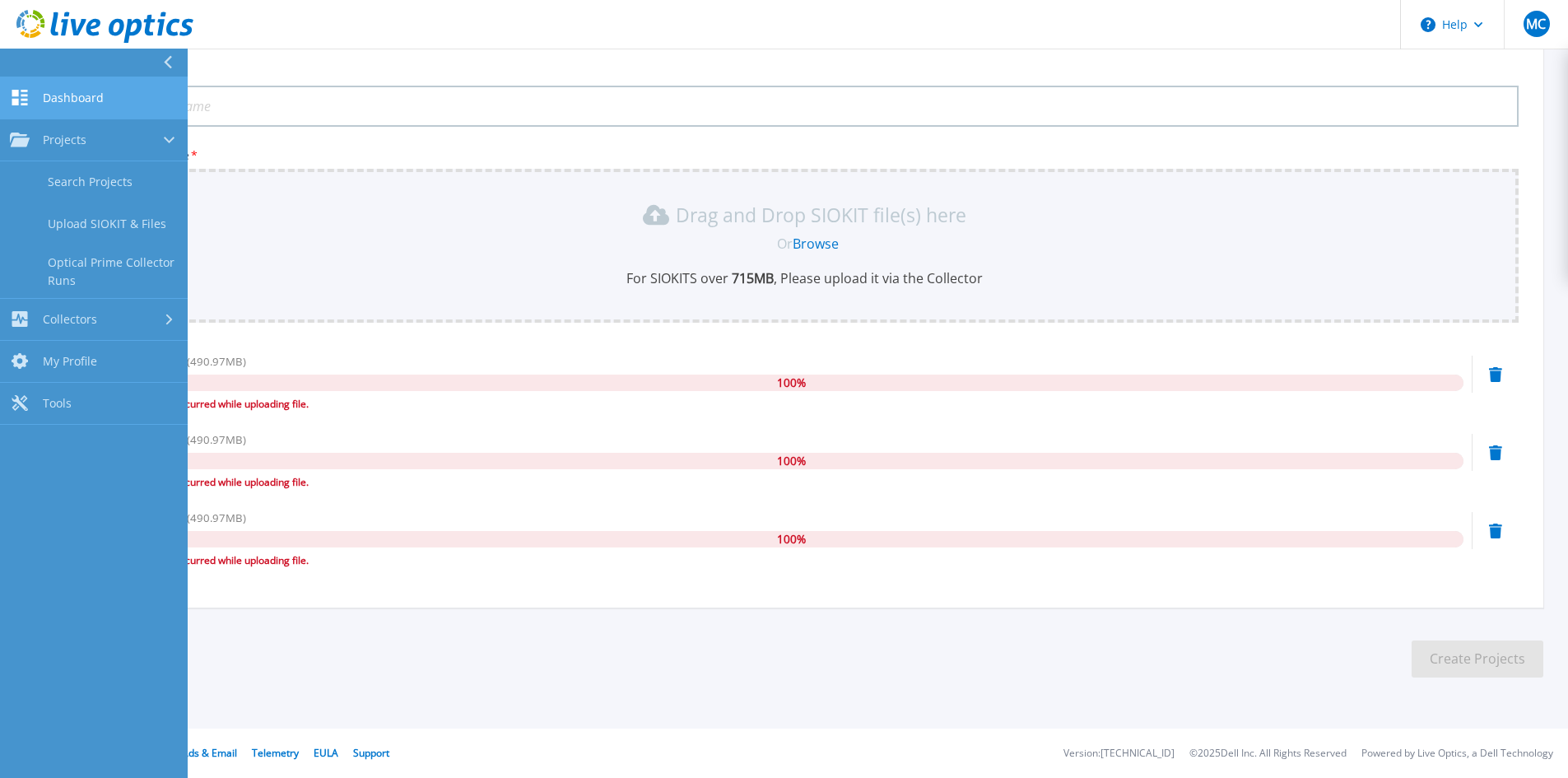
click at [83, 97] on span "Dashboard" at bounding box center [73, 98] width 61 height 14
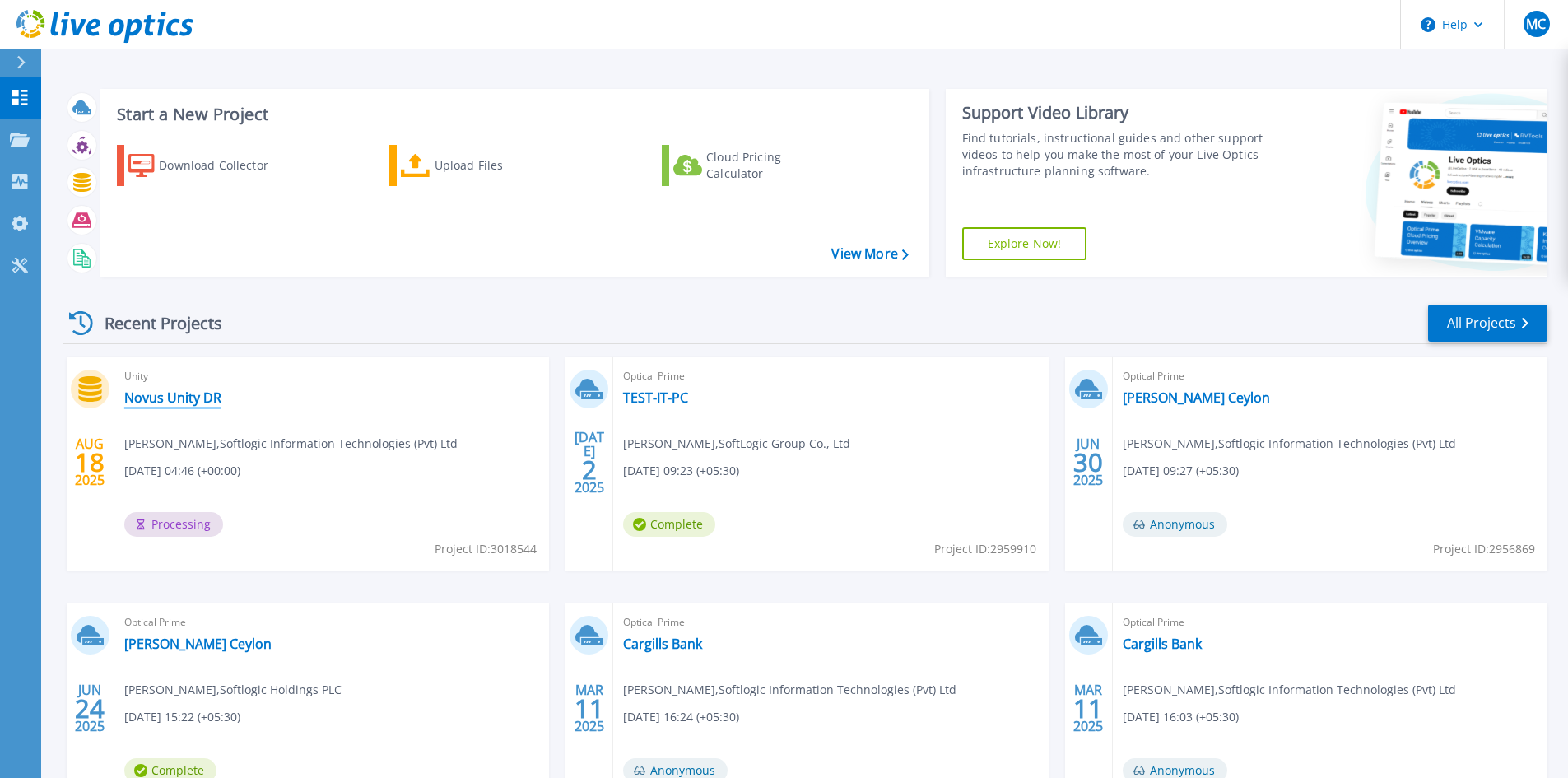
click at [183, 394] on link "Novus Unity DR" at bounding box center [172, 397] width 97 height 16
